Goal: Information Seeking & Learning: Check status

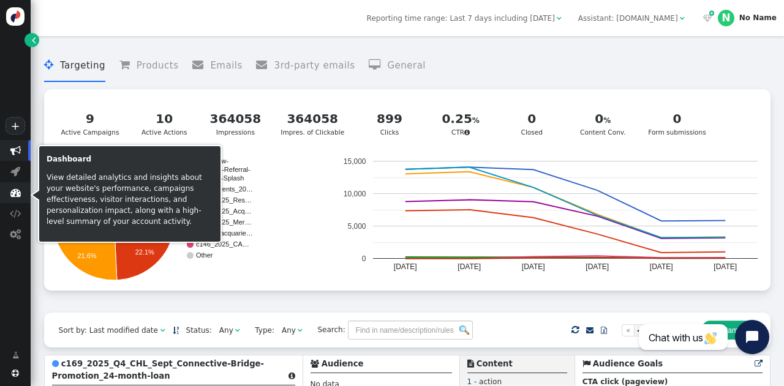
click at [14, 191] on span "" at bounding box center [15, 192] width 10 height 10
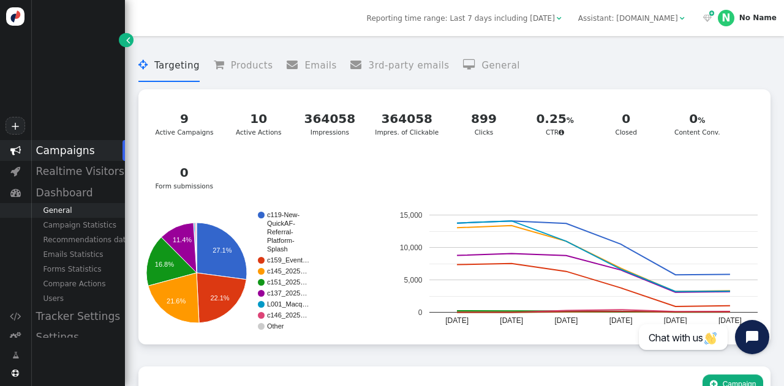
click at [58, 215] on div "General" at bounding box center [78, 210] width 94 height 15
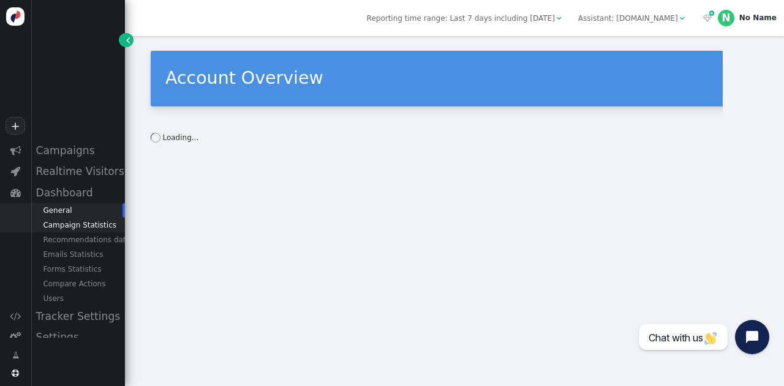
click at [61, 225] on div "Campaign Statistics" at bounding box center [78, 225] width 94 height 15
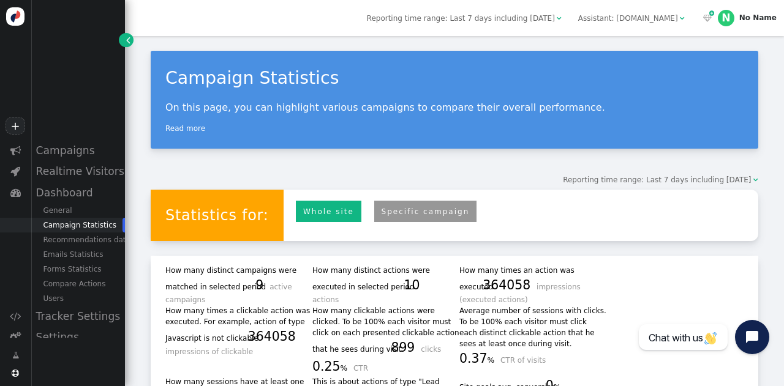
click at [391, 211] on link "Specific campaign" at bounding box center [425, 211] width 103 height 21
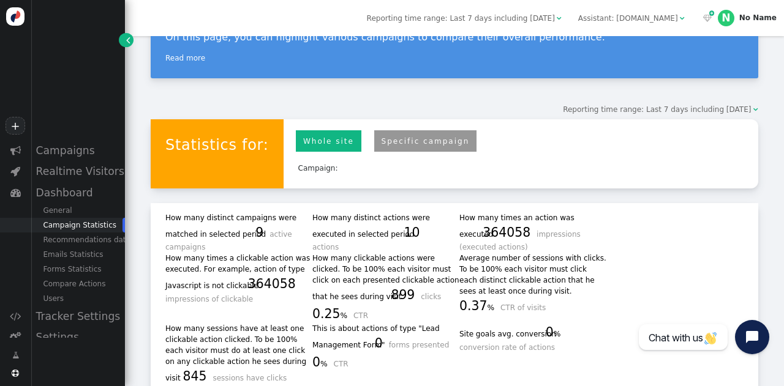
scroll to position [73, 0]
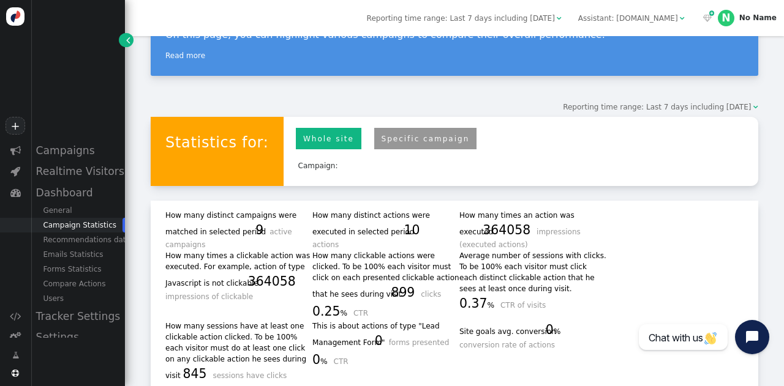
click at [388, 139] on link "Specific campaign" at bounding box center [425, 138] width 103 height 21
click at [377, 136] on link "Specific campaign" at bounding box center [425, 138] width 103 height 21
click at [54, 209] on div "General" at bounding box center [78, 210] width 94 height 15
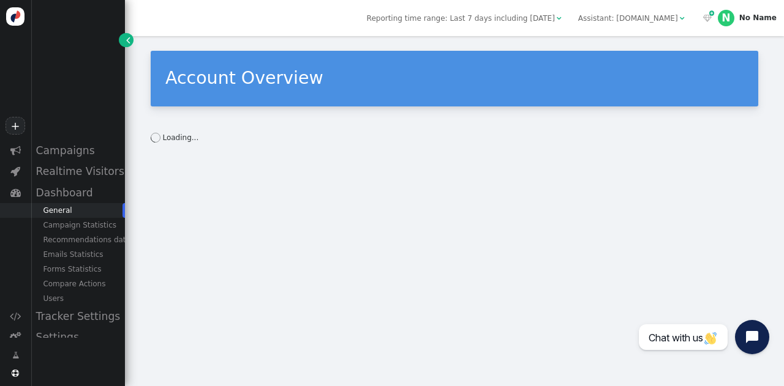
click at [58, 212] on div "General" at bounding box center [78, 210] width 94 height 15
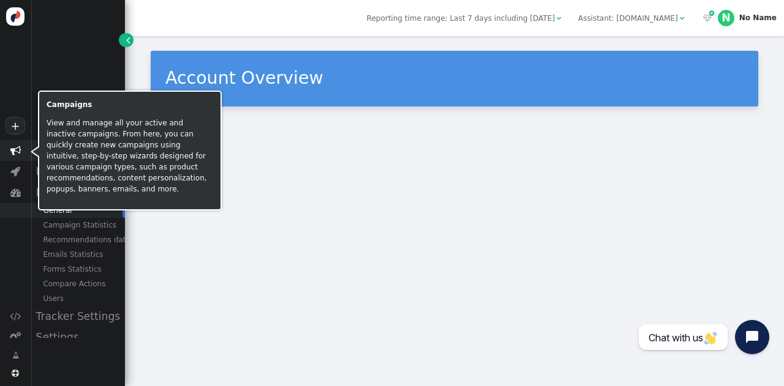
click at [17, 148] on span "" at bounding box center [15, 150] width 10 height 10
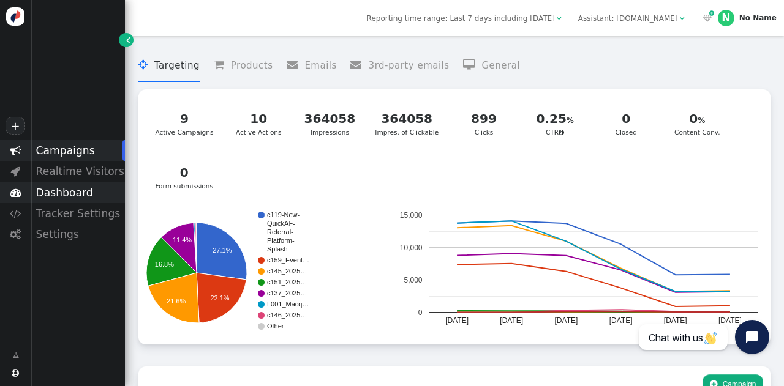
click at [24, 196] on span "" at bounding box center [15, 192] width 31 height 21
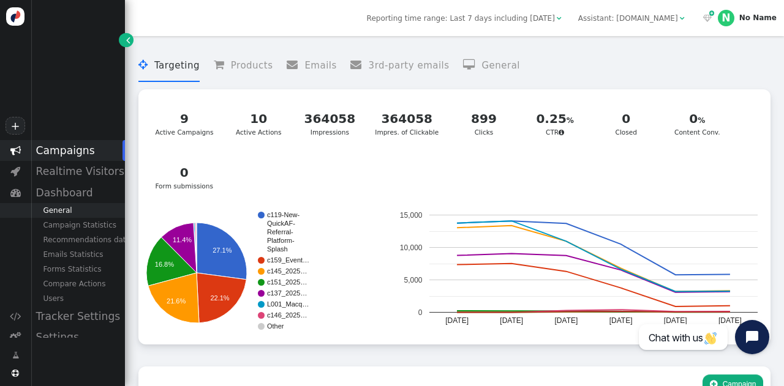
click at [56, 213] on div "General" at bounding box center [78, 210] width 94 height 15
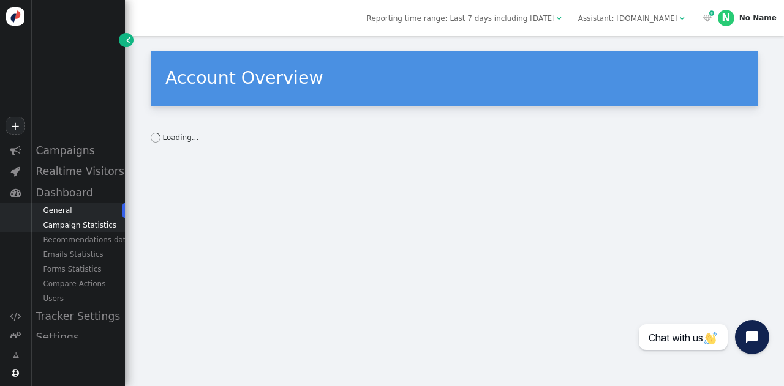
click at [64, 225] on div "Campaign Statistics" at bounding box center [78, 225] width 94 height 15
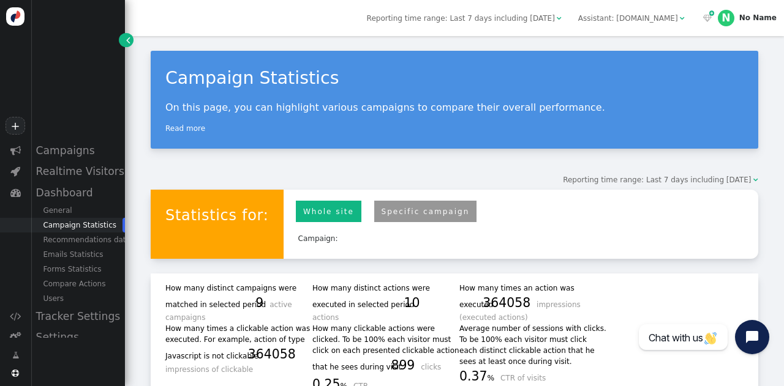
scroll to position [129, 0]
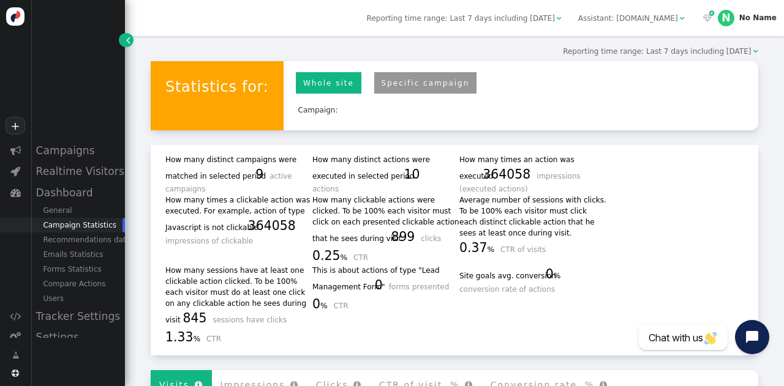
click at [382, 82] on link "Specific campaign" at bounding box center [425, 82] width 103 height 21
click at [437, 91] on link "Specific campaign" at bounding box center [425, 82] width 103 height 21
click at [717, 46] on div "Reporting time range: Last 7 days including [DATE]" at bounding box center [657, 51] width 188 height 11
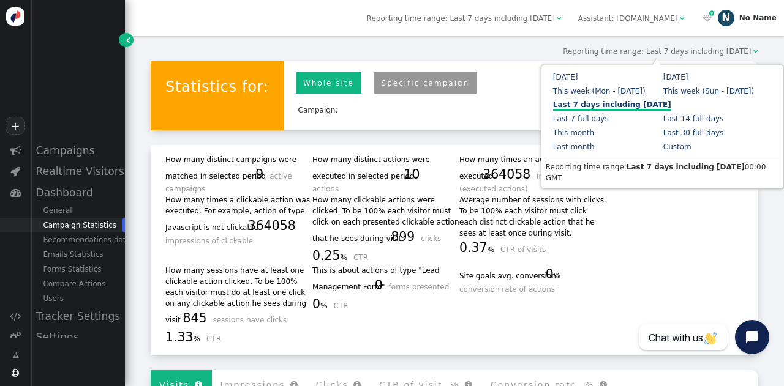
click at [758, 18] on div "No Name" at bounding box center [757, 17] width 37 height 9
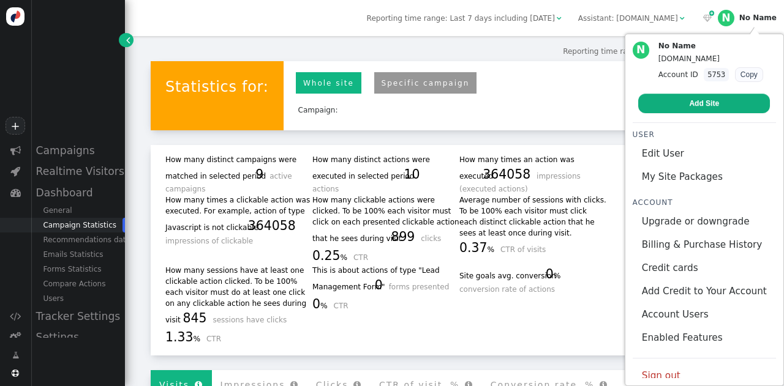
scroll to position [0, 0]
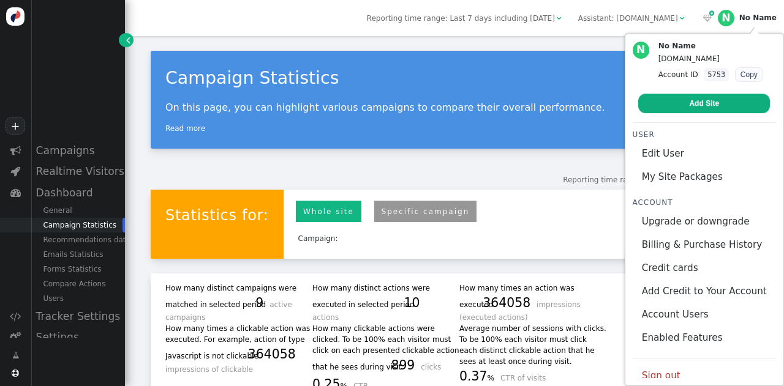
drag, startPoint x: 405, startPoint y: 36, endPoint x: 396, endPoint y: 37, distance: 8.7
click at [396, 37] on div "Campaign Statistics On this page, you can highlight various campaigns to compar…" at bounding box center [454, 290] width 659 height 508
